Goal: Transaction & Acquisition: Purchase product/service

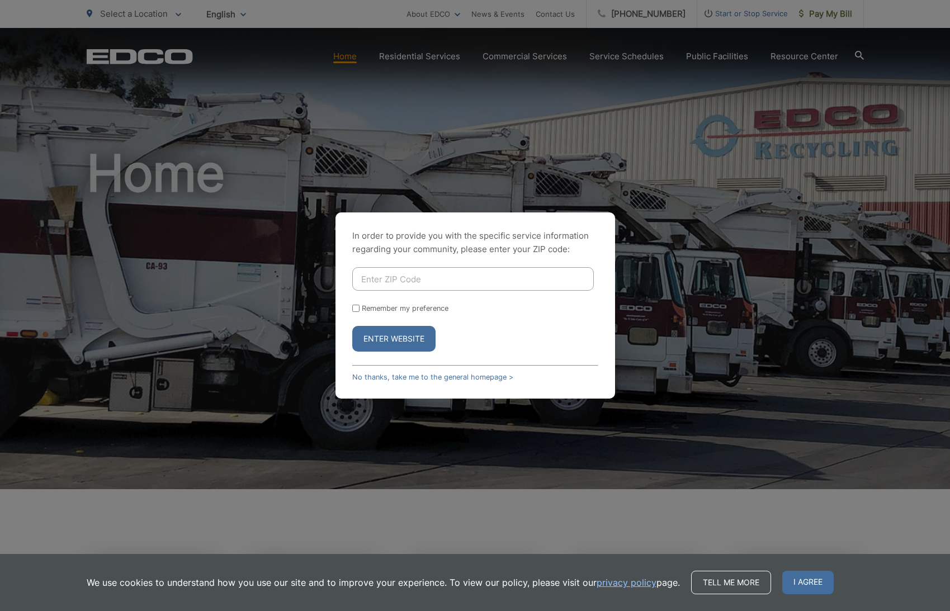
click at [693, 123] on div "In order to provide you with the specific service information regarding your co…" at bounding box center [475, 305] width 950 height 611
click at [392, 278] on input "Enter ZIP Code" at bounding box center [472, 278] width 241 height 23
type input "92020"
click at [396, 340] on button "Enter Website" at bounding box center [393, 339] width 83 height 26
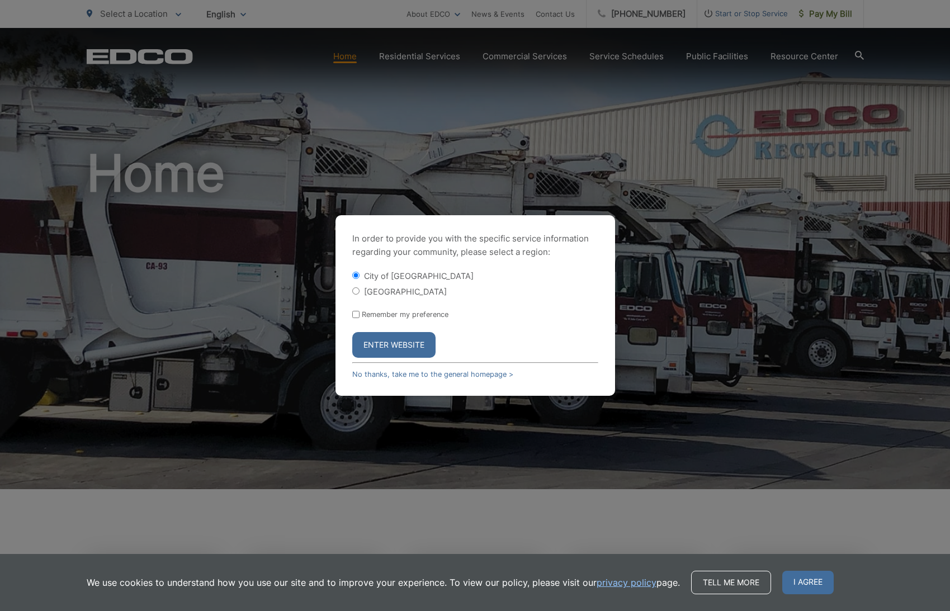
click at [407, 345] on button "Enter Website" at bounding box center [393, 345] width 83 height 26
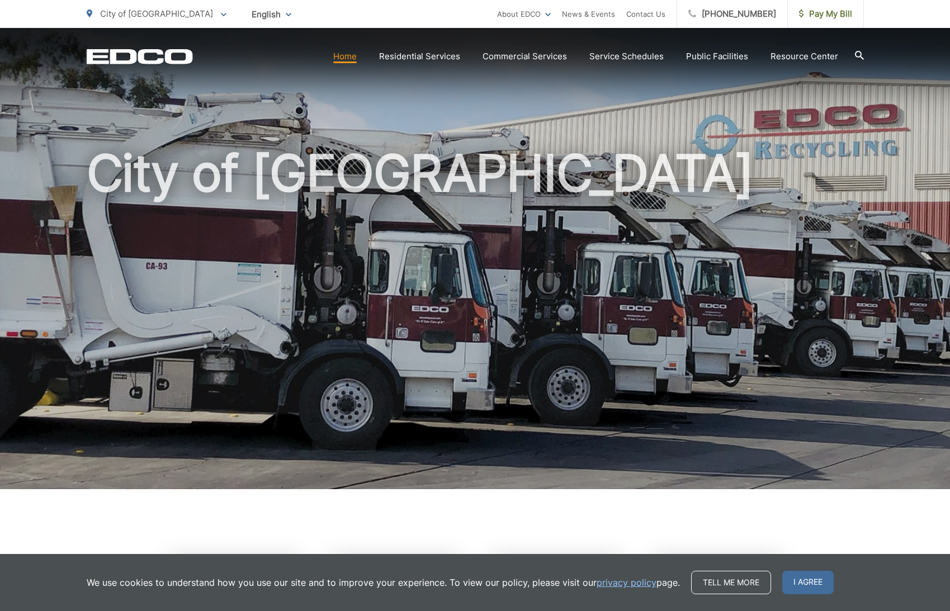
click at [243, 13] on span "English" at bounding box center [271, 14] width 56 height 20
click at [278, 26] on ul "City of El Cajon To change your zip code, enter it below and press change. Chan…" at bounding box center [292, 14] width 410 height 28
click at [350, 58] on link "Home" at bounding box center [344, 56] width 23 height 13
click at [168, 13] on p "City of [GEOGRAPHIC_DATA]" at bounding box center [157, 13] width 140 height 13
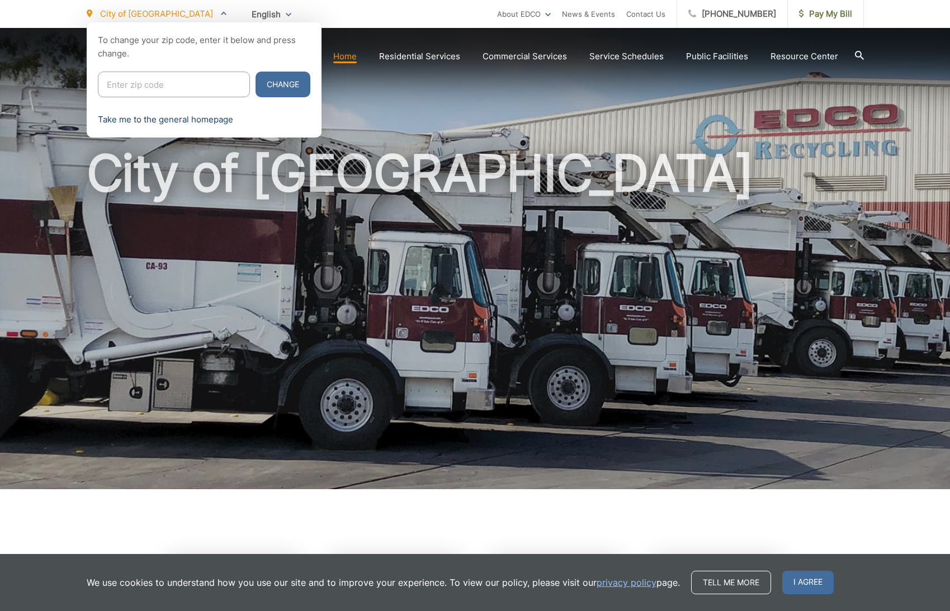
click at [211, 121] on link "Take me to the general homepage" at bounding box center [165, 119] width 135 height 13
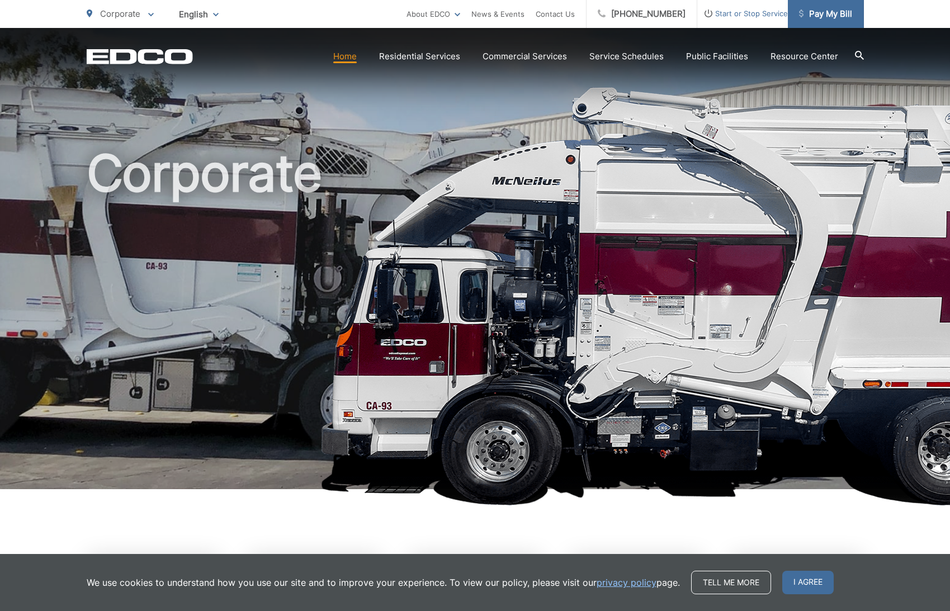
click at [824, 14] on span "Pay My Bill" at bounding box center [825, 13] width 53 height 13
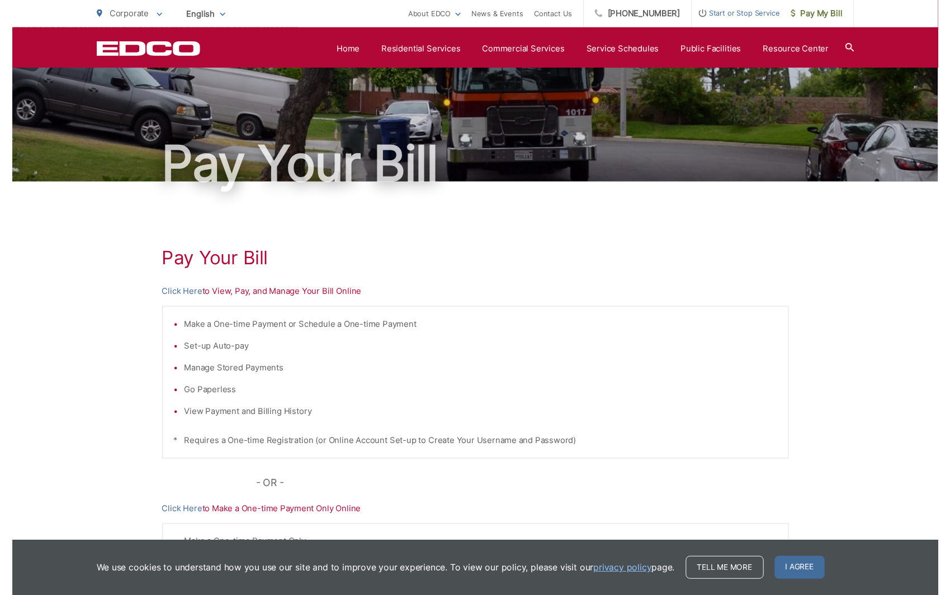
scroll to position [37, 0]
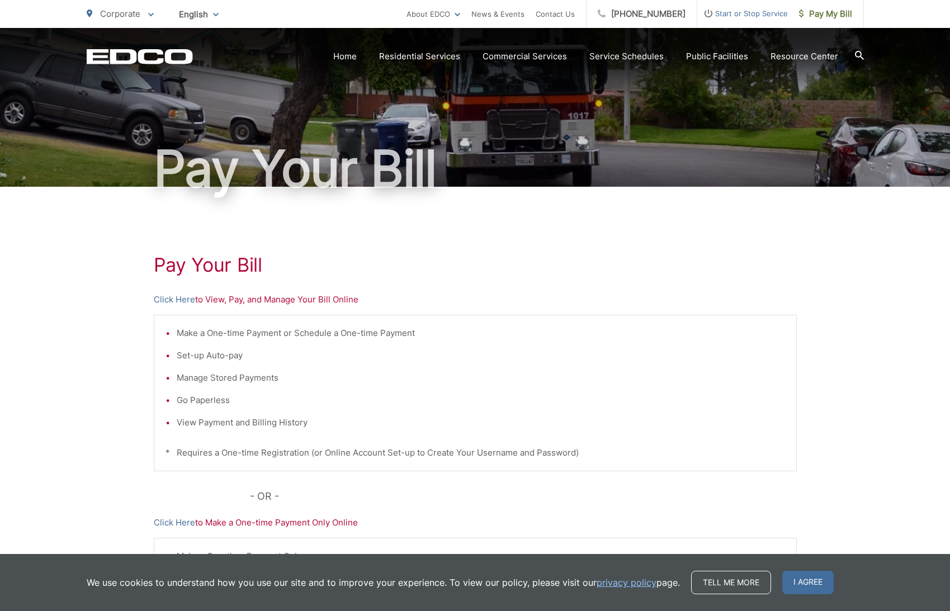
click at [227, 301] on p "Click Here to View, Pay, and Manage Your Bill Online" at bounding box center [475, 299] width 643 height 13
click at [188, 302] on link "Click Here" at bounding box center [174, 299] width 41 height 13
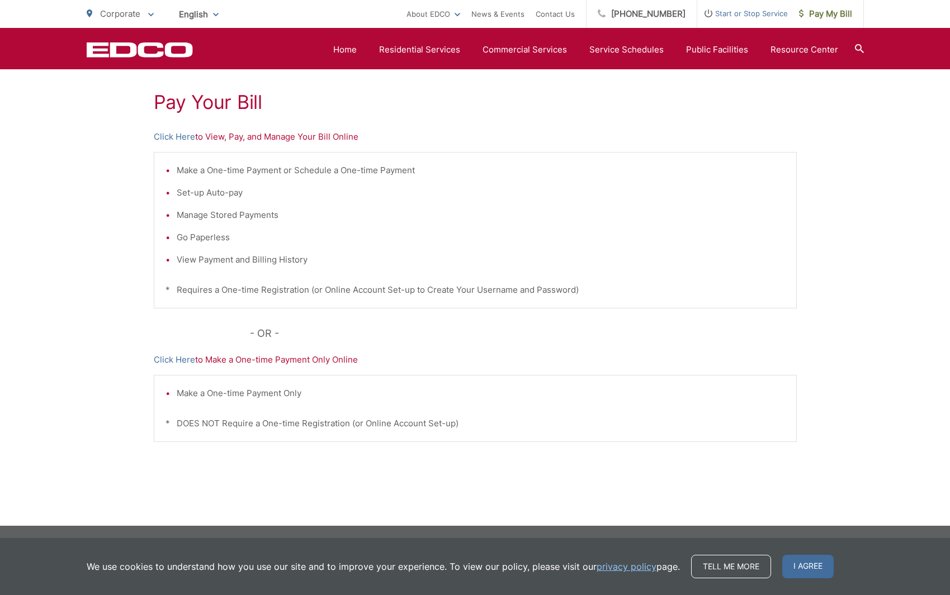
scroll to position [200, 0]
click at [177, 359] on link "Click Here" at bounding box center [174, 359] width 41 height 13
